Goal: Information Seeking & Learning: Learn about a topic

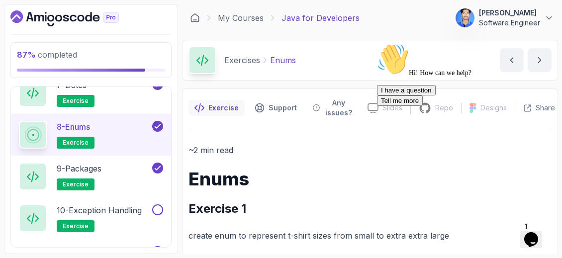
scroll to position [847, 0]
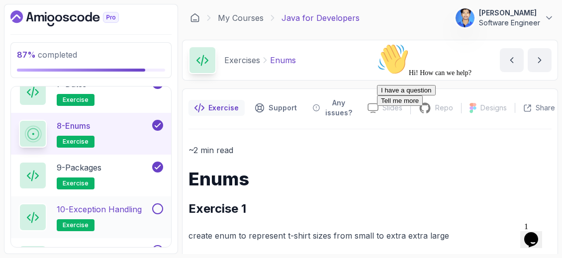
click at [128, 211] on h2 "10 - Exception Handling exercise" at bounding box center [99, 217] width 85 height 28
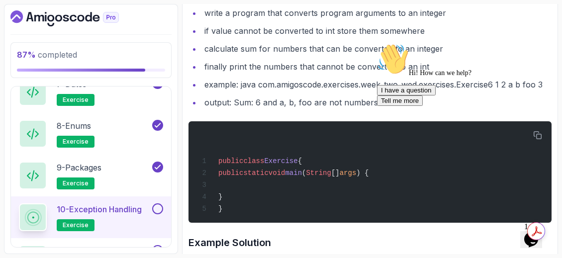
scroll to position [246, 0]
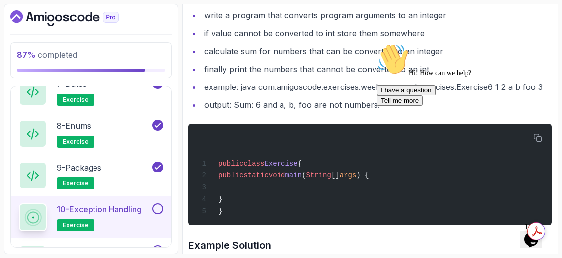
click at [377, 43] on icon "Chat attention grabber" at bounding box center [377, 43] width 0 height 0
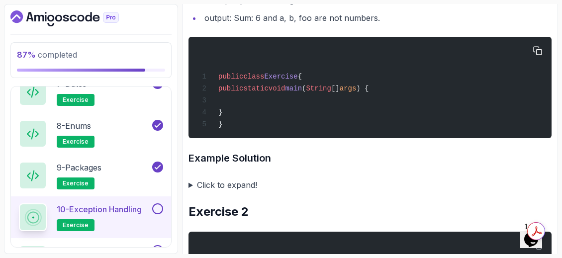
scroll to position [334, 0]
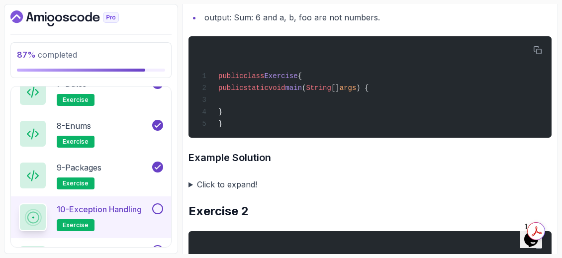
click at [193, 185] on summary "Click to expand!" at bounding box center [369, 184] width 363 height 14
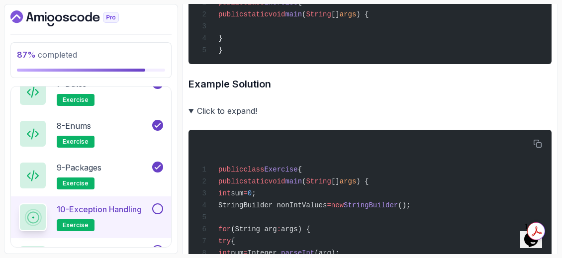
scroll to position [408, 0]
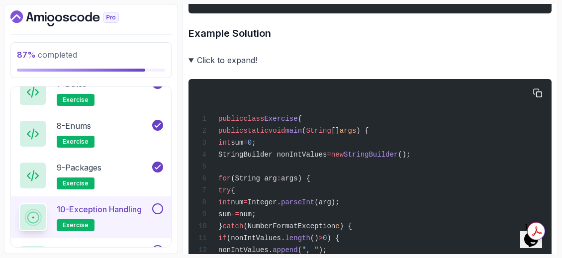
click at [359, 161] on div "public class Exercise { public static void main ( String [] args ) { int sum = …" at bounding box center [369, 243] width 347 height 316
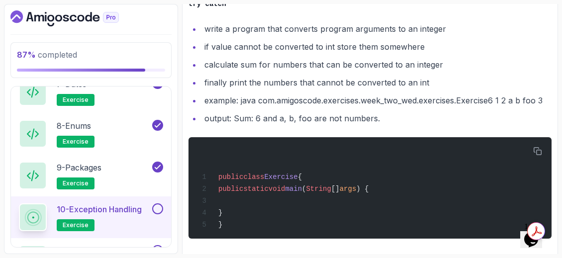
scroll to position [233, 0]
click at [362, 155] on div "public class Exercise { public static void main ( String [] args ) { } }" at bounding box center [369, 187] width 347 height 89
drag, startPoint x: 354, startPoint y: 156, endPoint x: 357, endPoint y: 143, distance: 13.3
click at [357, 143] on div "public class Exercise { public static void main ( String [] args ) { } }" at bounding box center [369, 187] width 347 height 89
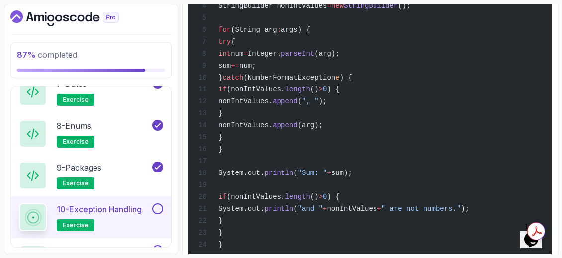
scroll to position [617, 0]
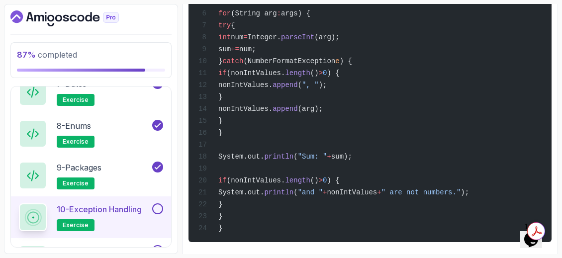
click at [428, 120] on div "public class Exercise { public static void main ( String [] args ) { int sum = …" at bounding box center [369, 78] width 347 height 316
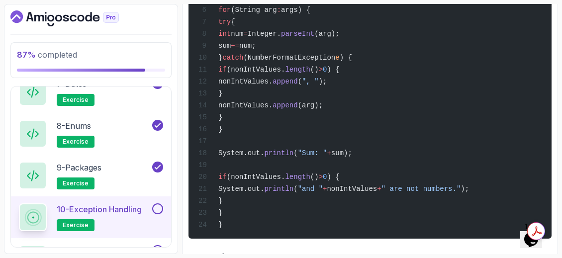
click at [428, 120] on div "public class Exercise { public static void main ( String [] args ) { int sum = …" at bounding box center [369, 74] width 347 height 316
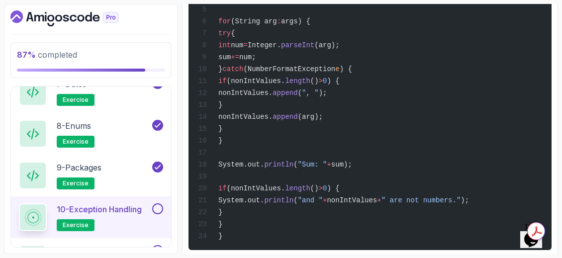
scroll to position [614, 0]
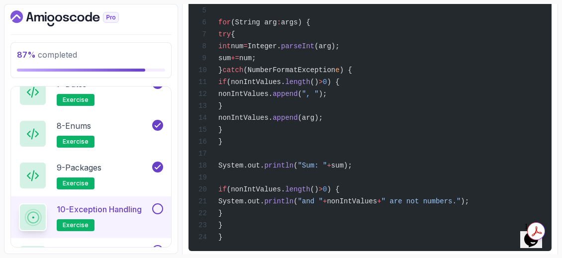
click at [427, 170] on div "public class Exercise { public static void main ( String [] args ) { int sum = …" at bounding box center [369, 87] width 347 height 316
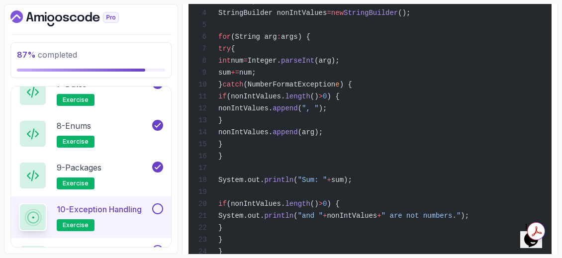
scroll to position [603, 0]
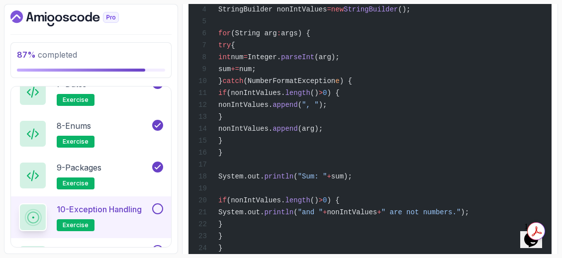
drag, startPoint x: 323, startPoint y: 223, endPoint x: 297, endPoint y: 180, distance: 49.5
click at [293, 180] on span "println" at bounding box center [278, 177] width 29 height 8
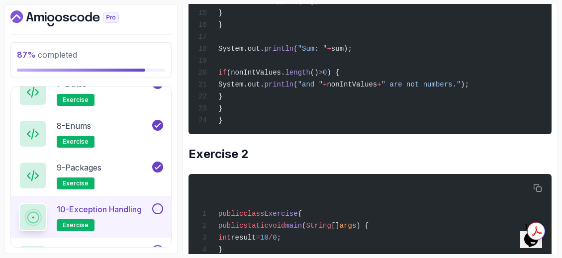
scroll to position [733, 0]
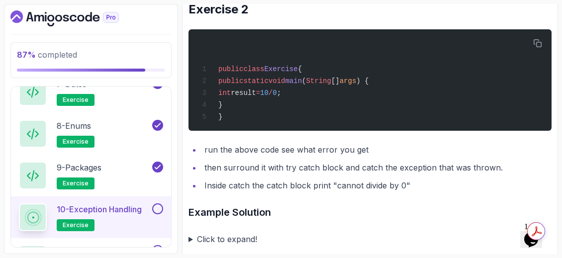
scroll to position [896, 0]
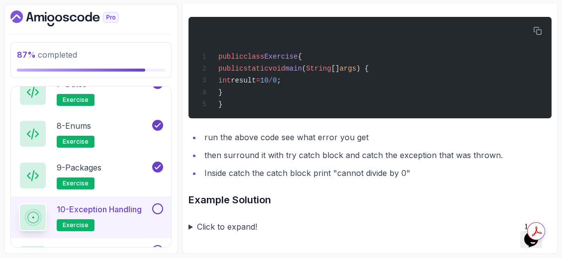
click at [190, 228] on summary "Click to expand!" at bounding box center [369, 227] width 363 height 14
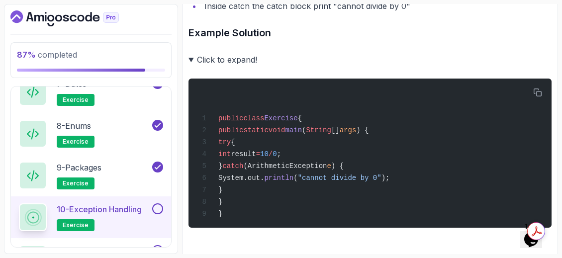
scroll to position [1058, 0]
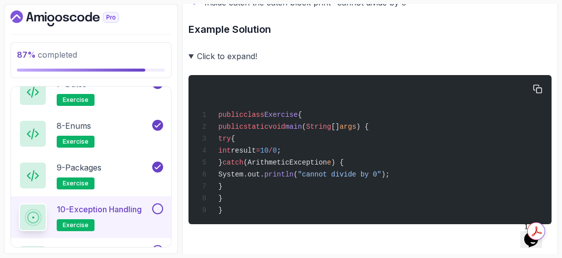
drag, startPoint x: 226, startPoint y: 228, endPoint x: 466, endPoint y: 175, distance: 245.9
click at [466, 175] on div "public class Exercise { public static void main ( String [] args ) { try { int …" at bounding box center [369, 149] width 347 height 137
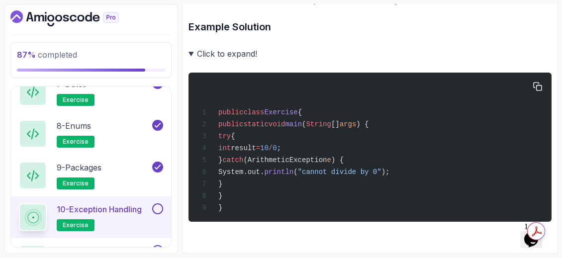
scroll to position [1072, 0]
click at [155, 203] on button at bounding box center [157, 208] width 11 height 11
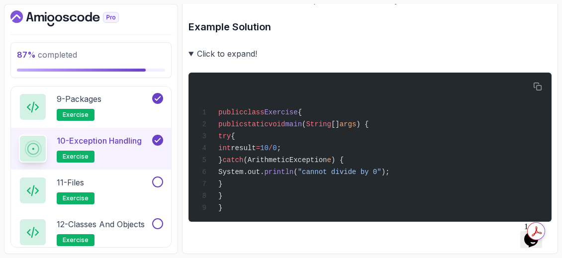
scroll to position [934, 0]
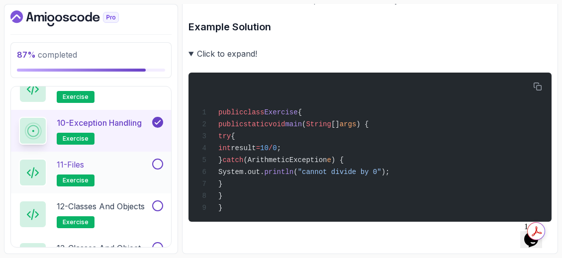
click at [127, 161] on div "11 - Files exercise" at bounding box center [84, 173] width 131 height 28
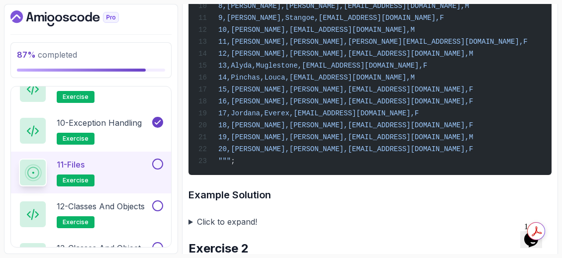
scroll to position [423, 0]
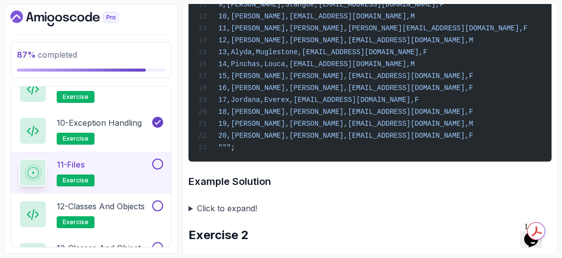
click at [191, 212] on summary "Click to expand!" at bounding box center [369, 208] width 363 height 14
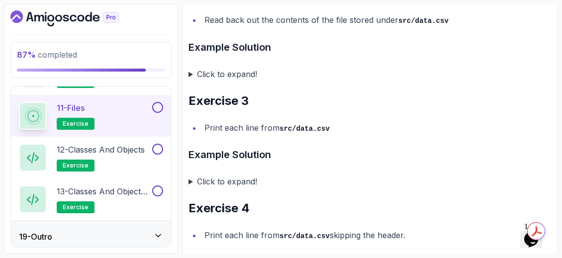
scroll to position [1316, 0]
click at [192, 81] on summary "Click to expand!" at bounding box center [369, 74] width 363 height 14
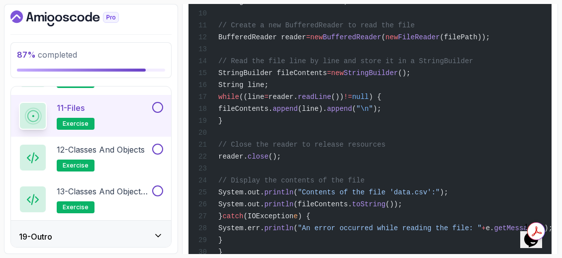
scroll to position [1542, 0]
click at [158, 144] on button at bounding box center [157, 149] width 11 height 11
click at [156, 144] on icon at bounding box center [157, 149] width 9 height 10
click at [120, 145] on p "12 - Classes and Objects" at bounding box center [101, 150] width 88 height 12
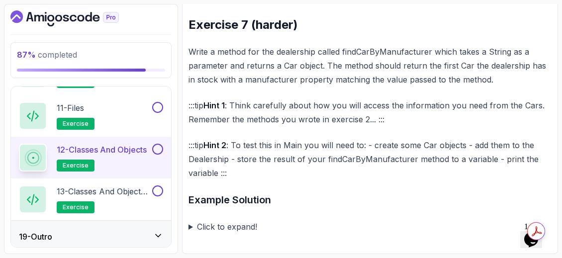
scroll to position [1530, 0]
click at [122, 185] on p "13 - Classes and Objects II" at bounding box center [103, 191] width 93 height 12
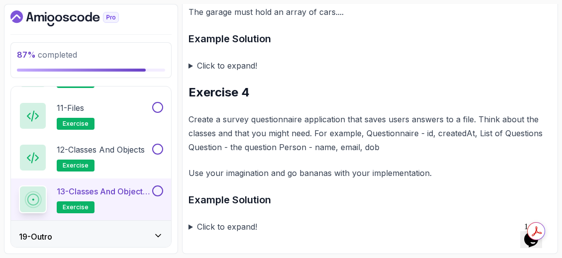
scroll to position [893, 0]
click at [194, 228] on summary "Click to expand!" at bounding box center [369, 227] width 363 height 14
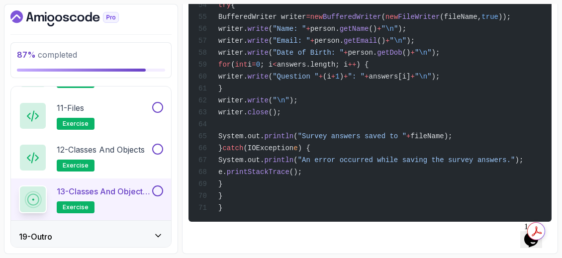
scroll to position [2876, 0]
click at [140, 231] on div "19 - Outro" at bounding box center [91, 237] width 144 height 12
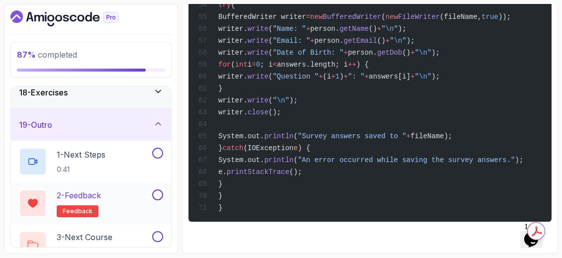
scroll to position [573, 0]
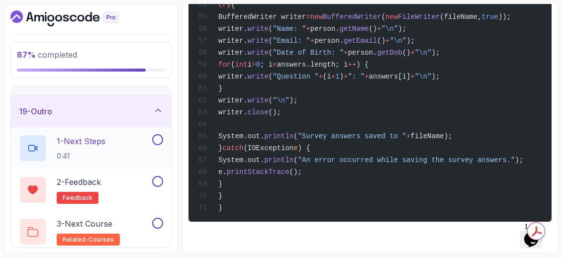
click at [108, 138] on div "1 - Next Steps 0:41" at bounding box center [84, 148] width 131 height 28
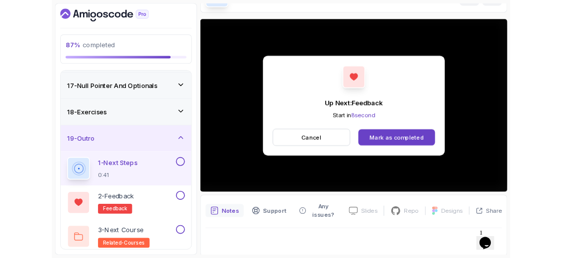
scroll to position [123, 0]
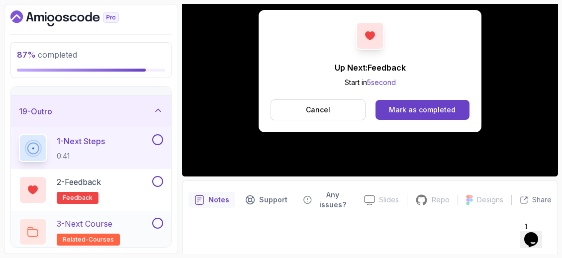
click at [130, 218] on div "3 - Next Course related-courses" at bounding box center [84, 232] width 131 height 28
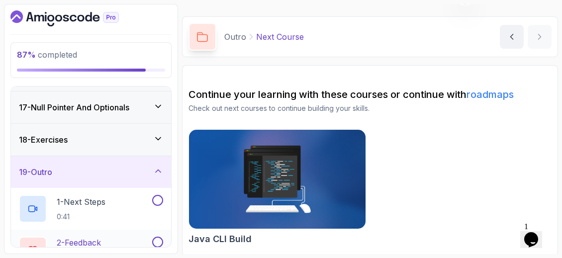
scroll to position [522, 0]
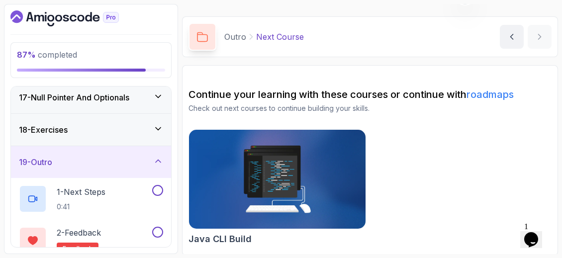
click at [98, 132] on div "18 - Exercises" at bounding box center [91, 130] width 160 height 32
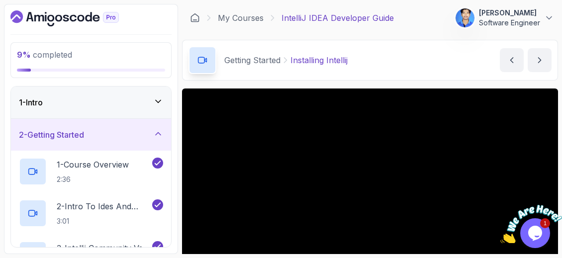
click at [557, 199] on icon "Close" at bounding box center [555, 200] width 9 height 9
click at [558, 201] on section "9 % completed 1 - Intro 2 - Getting Started 1 - Course Overview 2:36 2 - Intro …" at bounding box center [281, 129] width 562 height 258
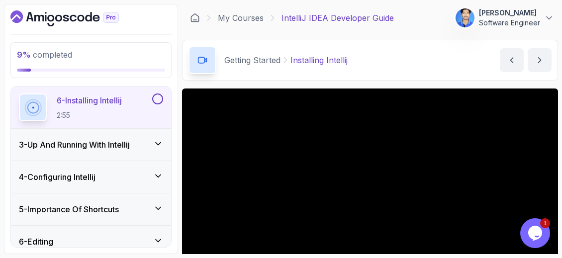
scroll to position [261, 0]
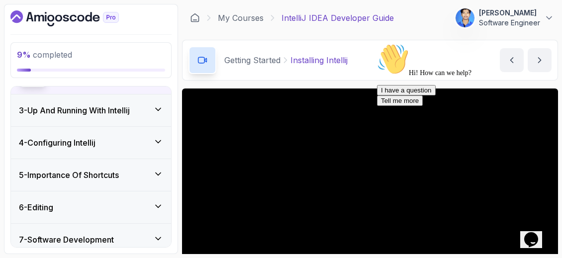
scroll to position [322, 0]
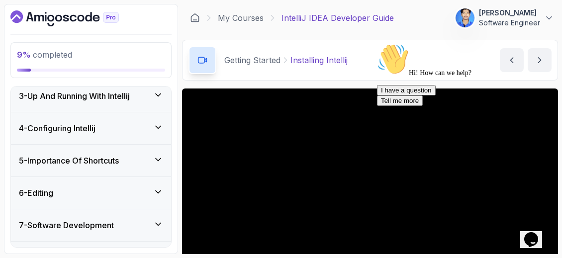
click at [149, 126] on div "4 - Configuring Intellij" at bounding box center [91, 128] width 144 height 12
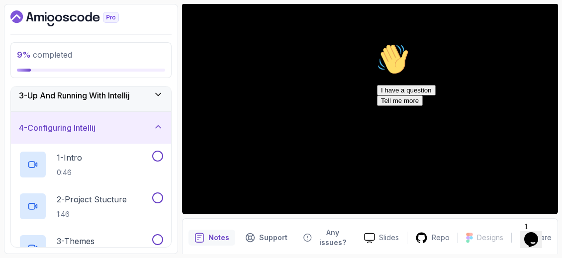
scroll to position [106, 0]
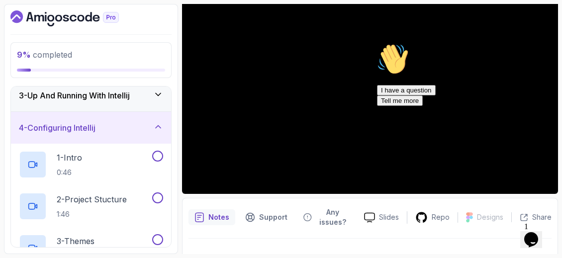
click at [234, 234] on div "Notes Support Any issues? Slides Repo Designs Design not available Share" at bounding box center [370, 235] width 376 height 75
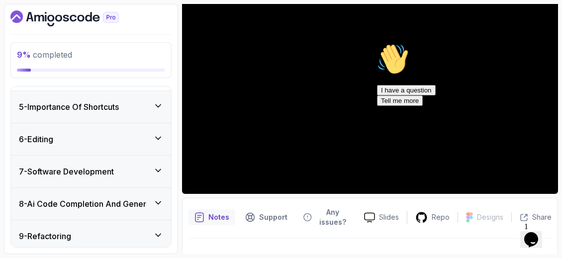
scroll to position [425, 0]
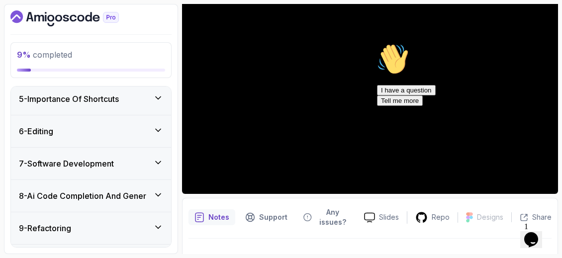
click at [120, 90] on div "5 - Importance Of Shortcuts" at bounding box center [91, 99] width 160 height 32
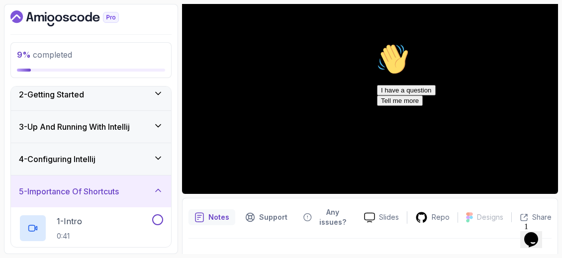
scroll to position [27, 0]
